Goal: Navigation & Orientation: Understand site structure

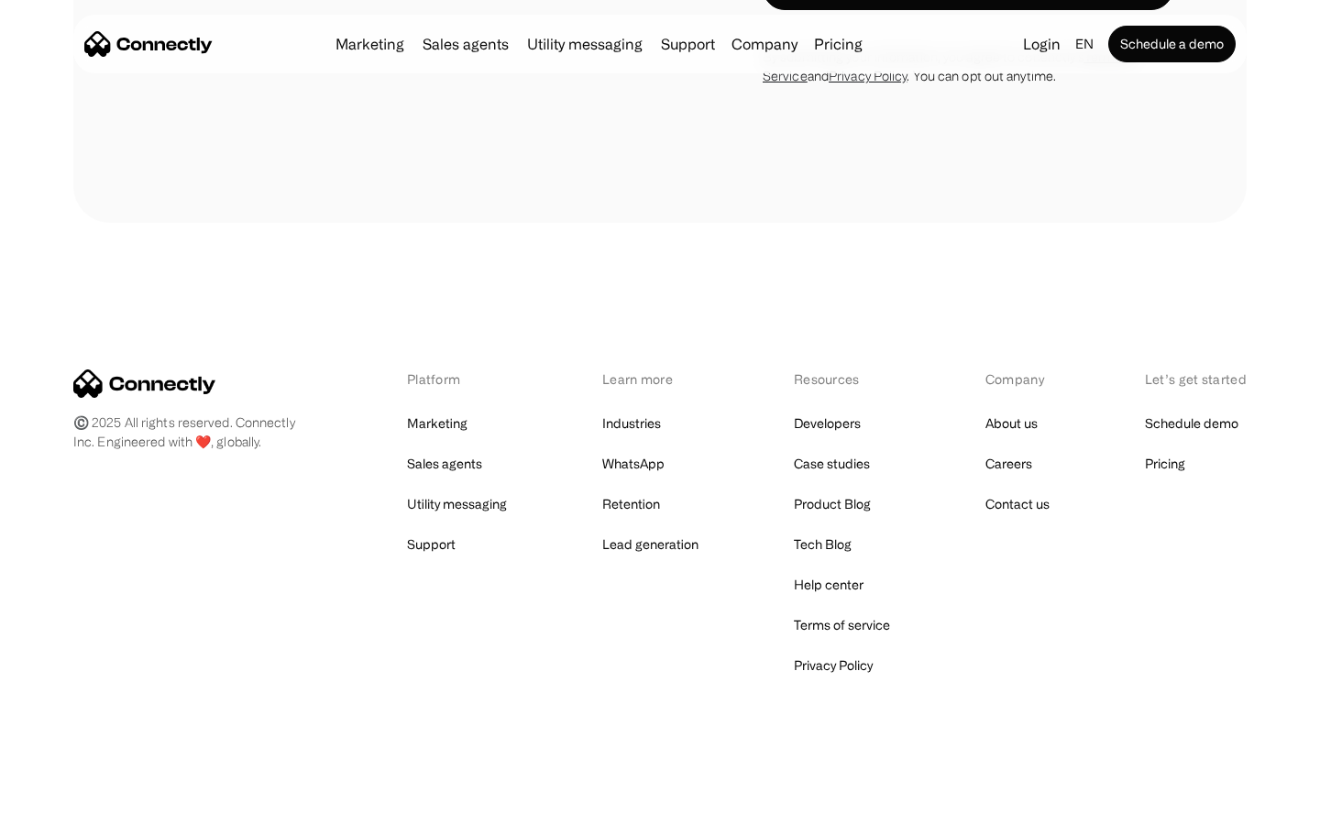
scroll to position [7193, 0]
